Goal: Task Accomplishment & Management: Use online tool/utility

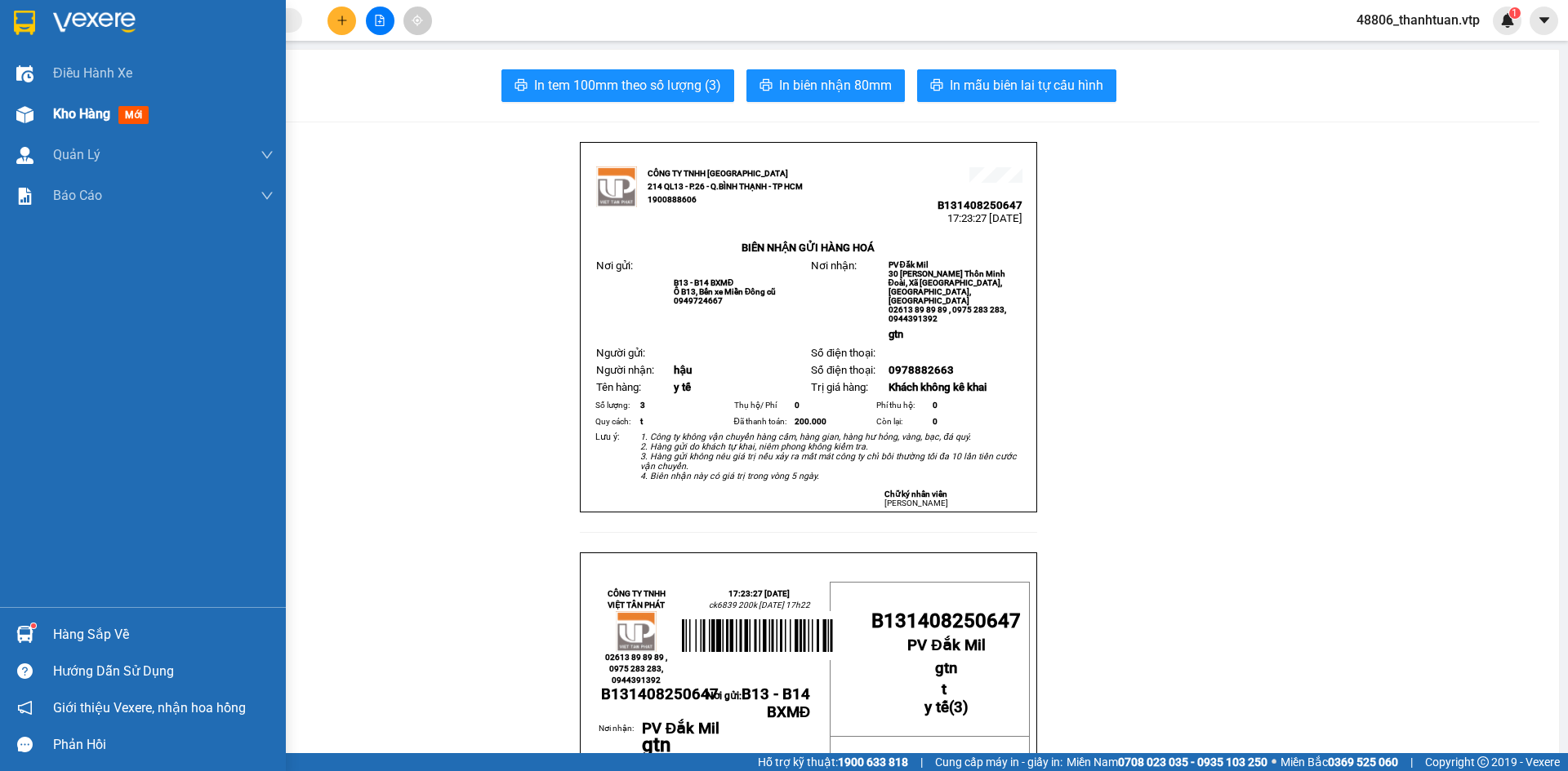
click at [89, 108] on span "Kho hàng" at bounding box center [81, 114] width 57 height 16
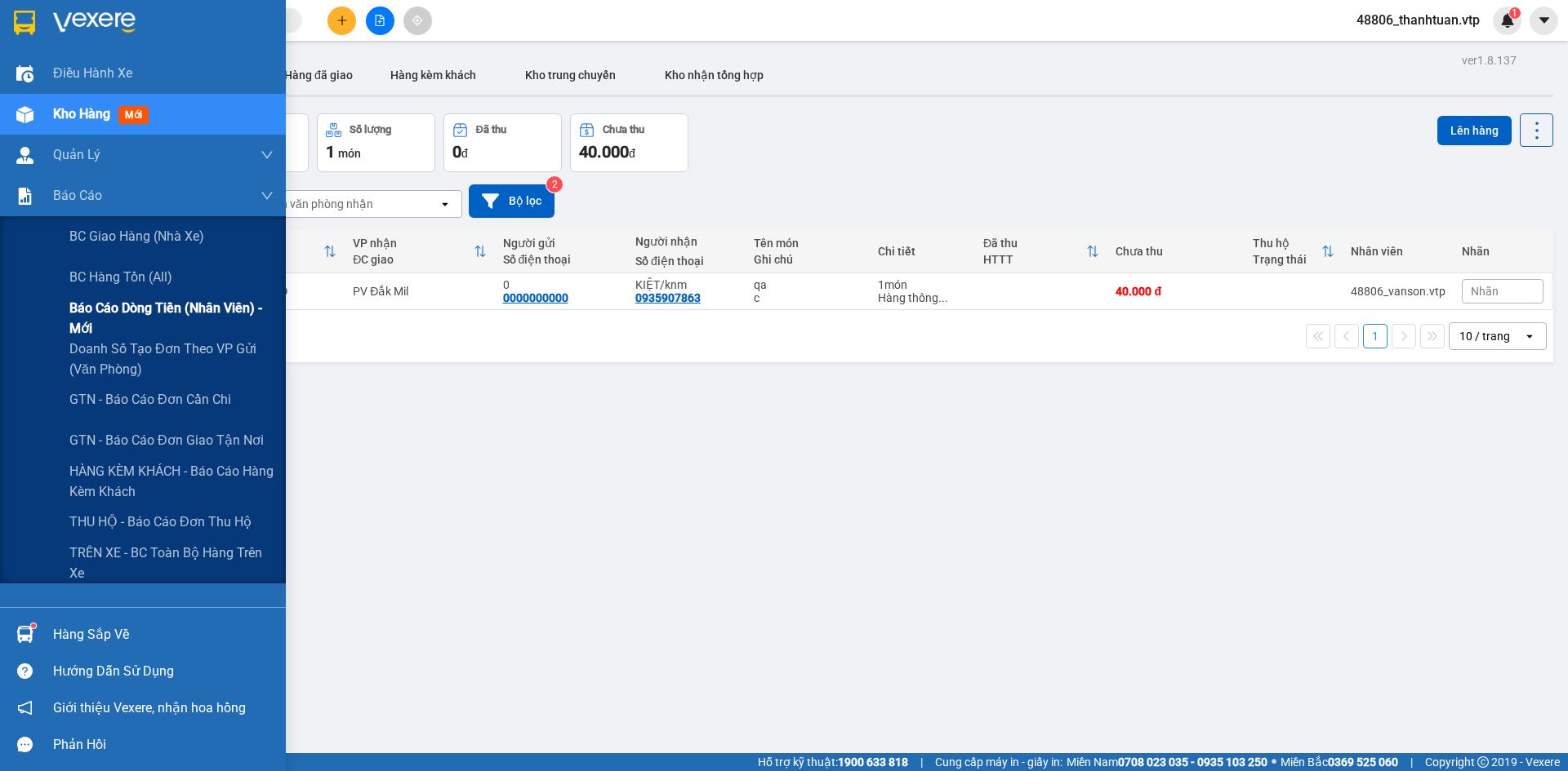
click at [87, 319] on span "Báo cáo dòng tiền (nhân viên) - mới" at bounding box center [171, 318] width 205 height 41
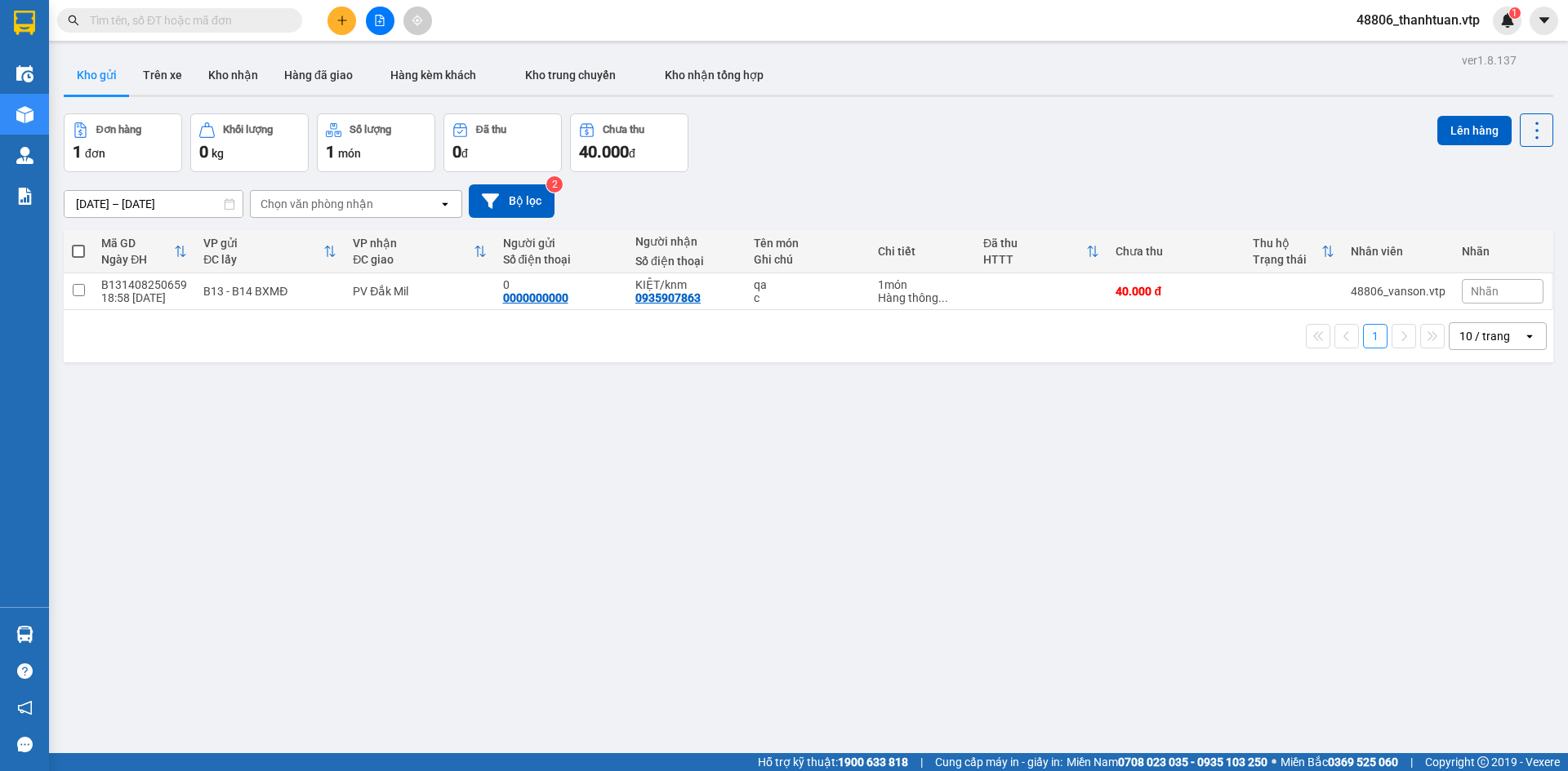
click at [1424, 14] on div "48806_thanhtuan.vtp 1" at bounding box center [1432, 20] width 178 height 28
drag, startPoint x: 1422, startPoint y: 21, endPoint x: 1417, endPoint y: 31, distance: 11.2
click at [1421, 26] on span "48806_thanhtuan.vtp" at bounding box center [1417, 19] width 149 height 20
click at [1386, 48] on span "Đăng xuất" at bounding box center [1425, 51] width 115 height 18
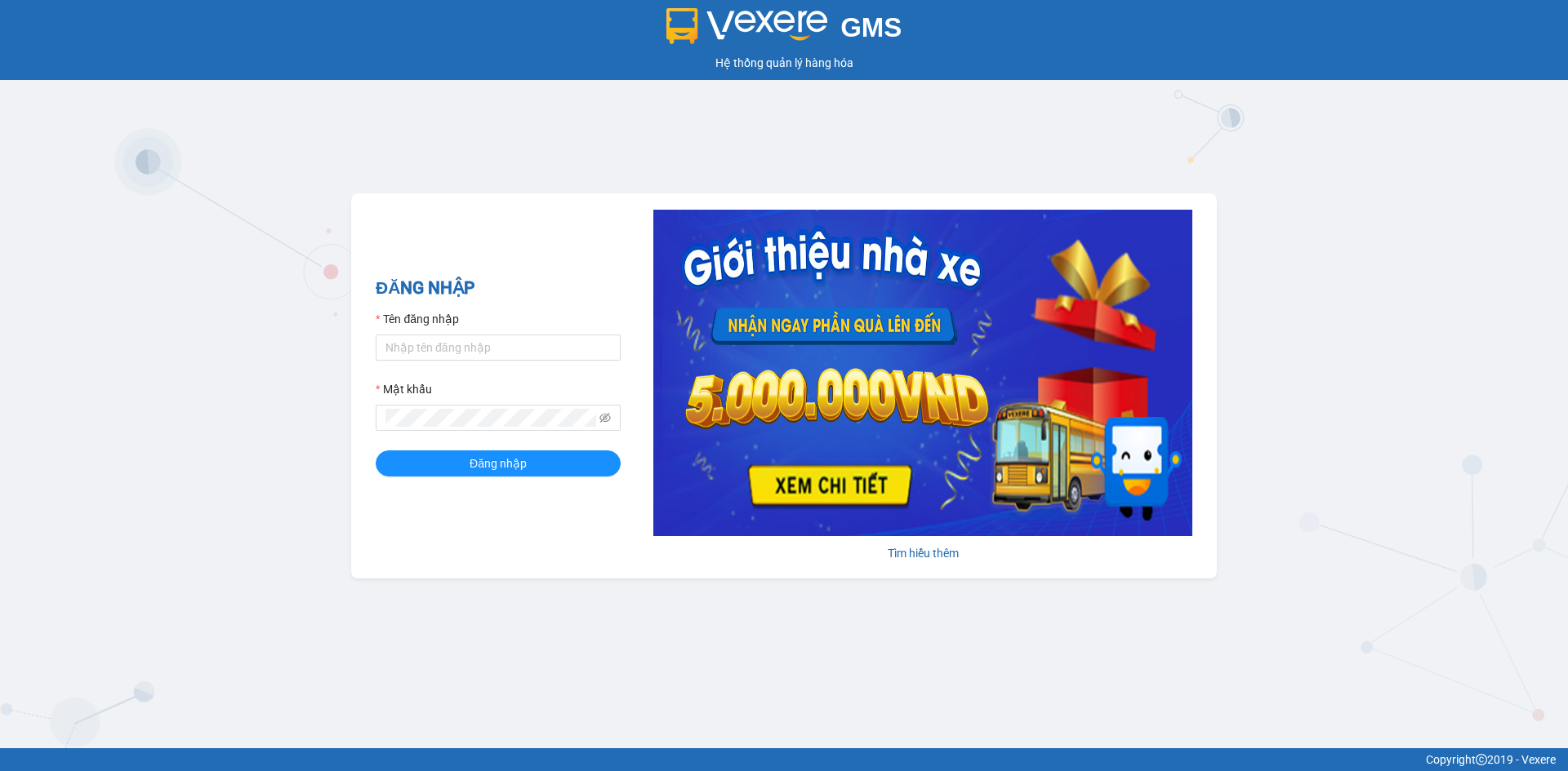
click at [497, 364] on form "Tên đăng nhập Mật khẩu Đăng nhập" at bounding box center [498, 393] width 244 height 166
click at [499, 350] on input "Tên đăng nhập" at bounding box center [498, 348] width 244 height 26
type input "thanhtuan.vtp"
click at [376, 451] on button "Đăng nhập" at bounding box center [498, 463] width 244 height 26
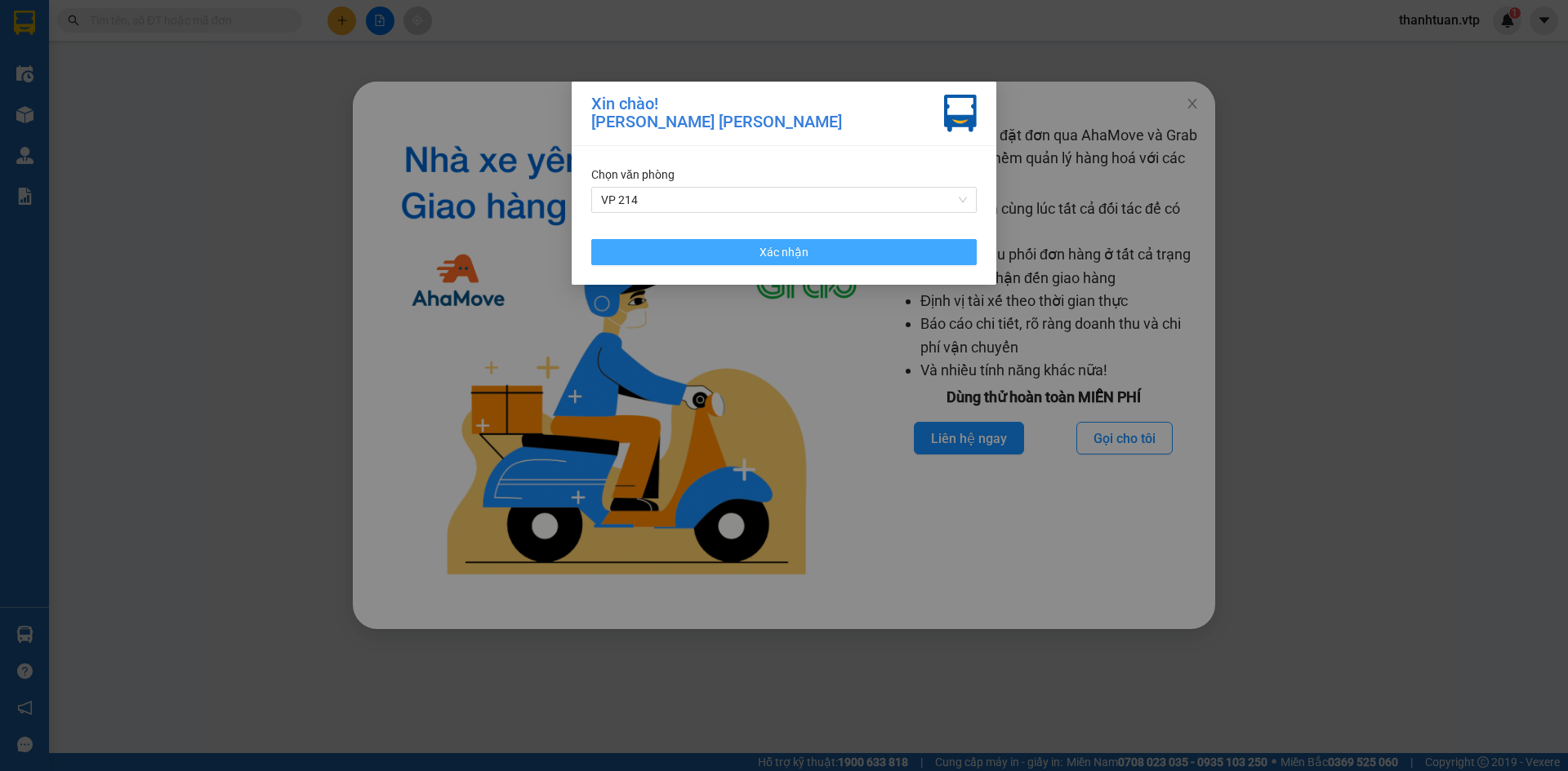
click at [644, 249] on button "Xác nhận" at bounding box center [784, 252] width 386 height 26
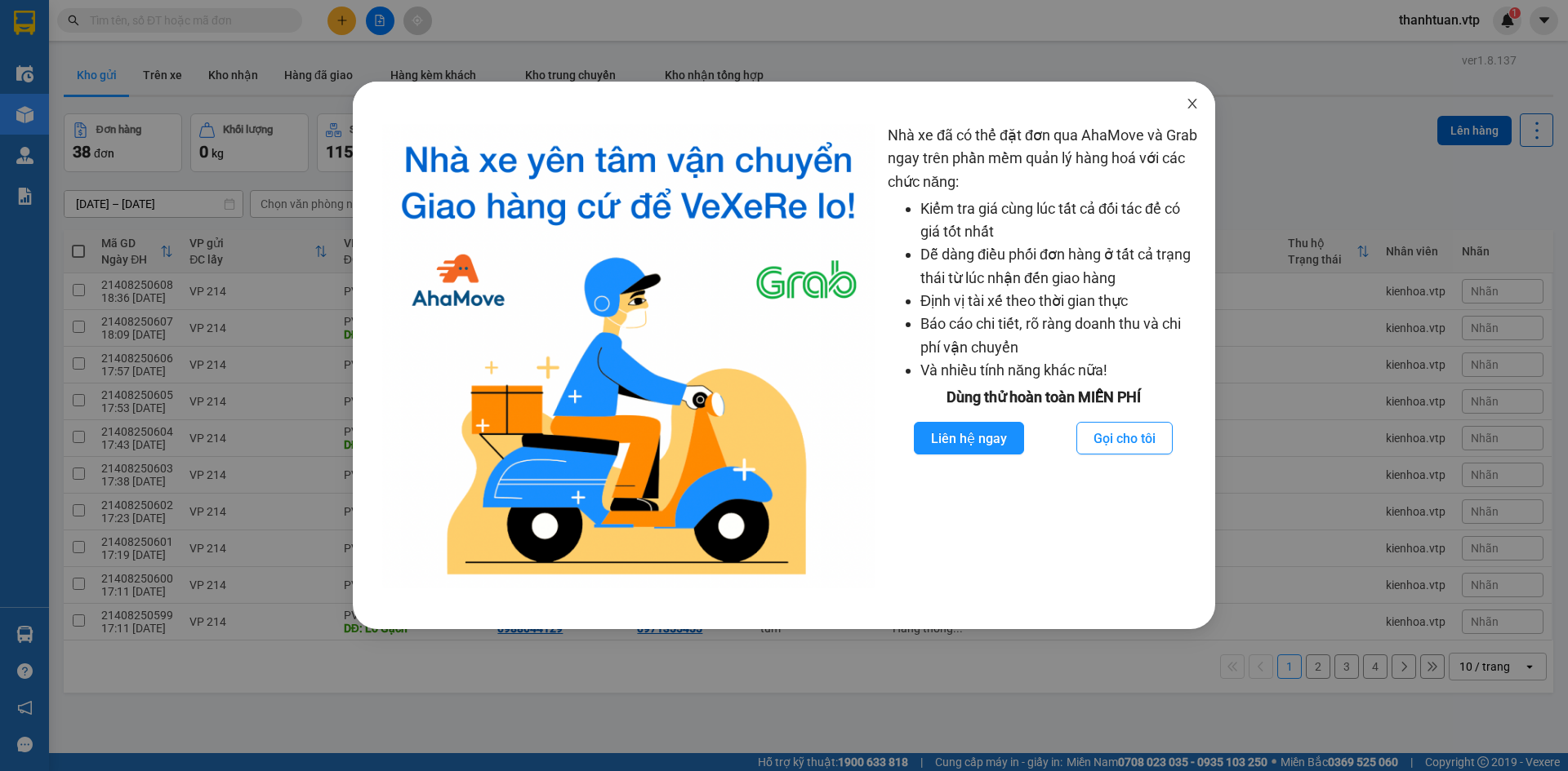
drag, startPoint x: 1192, startPoint y: 108, endPoint x: 670, endPoint y: 88, distance: 522.4
click at [1190, 108] on icon "close" at bounding box center [1191, 103] width 13 height 13
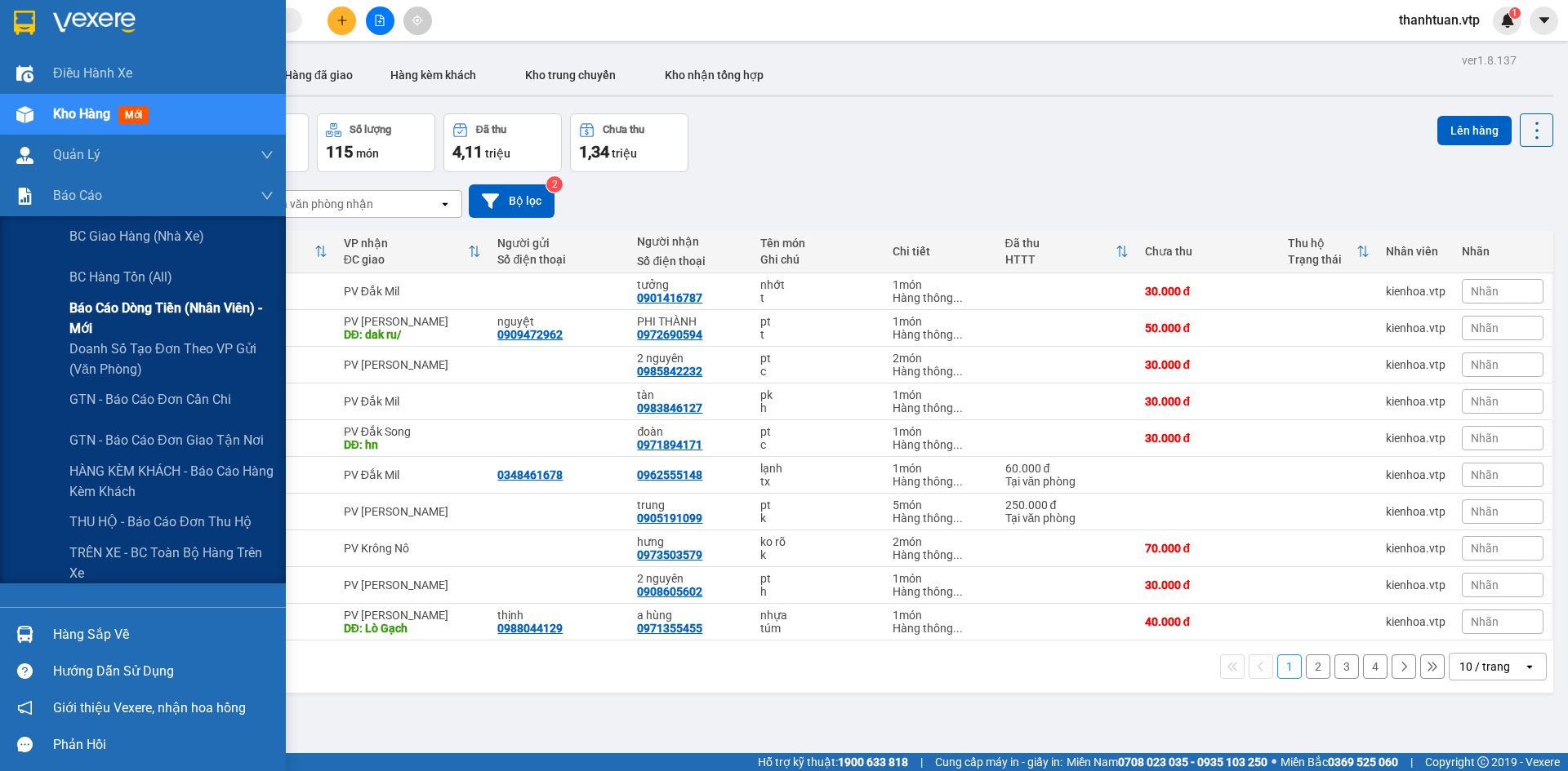
drag, startPoint x: 93, startPoint y: 319, endPoint x: 180, endPoint y: 318, distance: 87.0
click at [95, 319] on span "Báo cáo dòng tiền (nhân viên) - mới" at bounding box center [171, 318] width 205 height 41
